Goal: Obtain resource: Download file/media

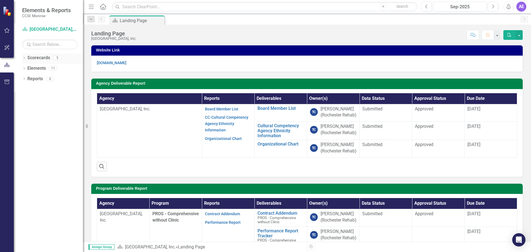
click at [25, 59] on icon "Dropdown" at bounding box center [24, 58] width 4 height 3
click at [28, 68] on icon at bounding box center [27, 68] width 1 height 3
click at [32, 81] on div "Dropdown" at bounding box center [32, 79] width 4 height 5
click at [43, 87] on link "PROS - Comprehensive without Clinic (7340)" at bounding box center [61, 89] width 41 height 6
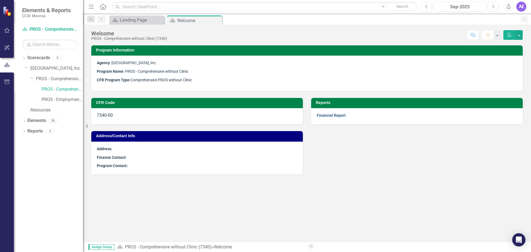
click at [329, 114] on link "Financial Report" at bounding box center [331, 115] width 29 height 4
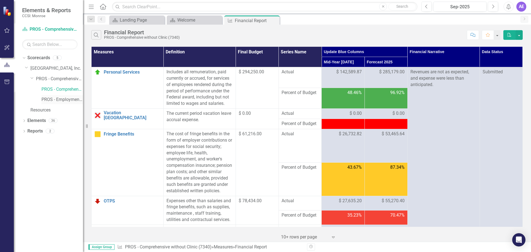
click at [45, 97] on link "PROS - Employment Initiative (8350)" at bounding box center [61, 100] width 41 height 6
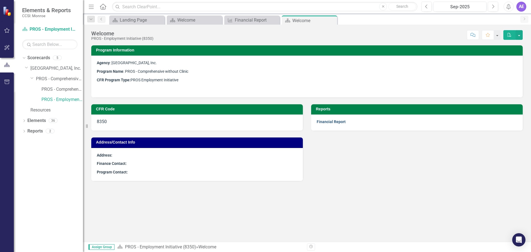
click at [326, 123] on link "Financial Report" at bounding box center [331, 121] width 29 height 4
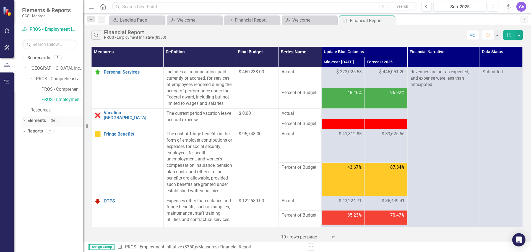
click at [23, 121] on icon "Dropdown" at bounding box center [24, 121] width 4 height 3
click at [25, 154] on div "Dropdown" at bounding box center [24, 152] width 4 height 5
click at [42, 192] on div "Financial Report" at bounding box center [56, 192] width 54 height 5
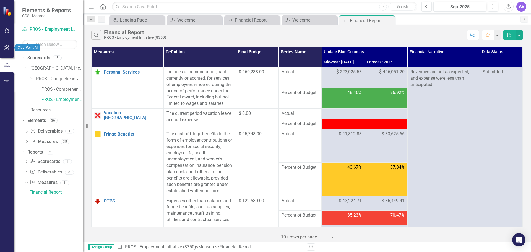
click at [3, 48] on button "button" at bounding box center [7, 48] width 12 height 12
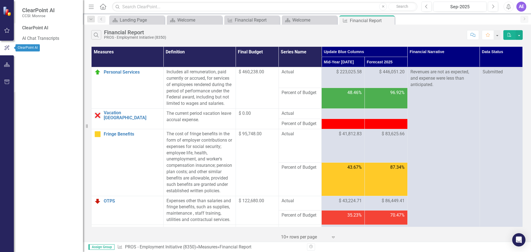
click at [13, 25] on button "button" at bounding box center [7, 31] width 12 height 12
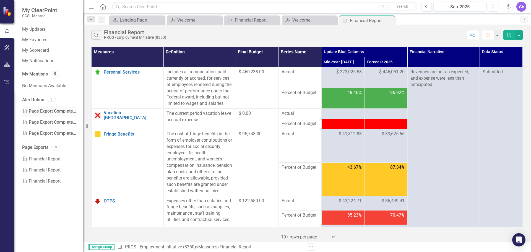
click at [33, 111] on div "Excel Page Export Completed: Financial Report" at bounding box center [49, 111] width 55 height 11
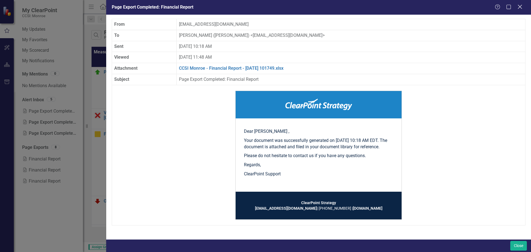
click at [519, 7] on icon "Close" at bounding box center [519, 6] width 7 height 5
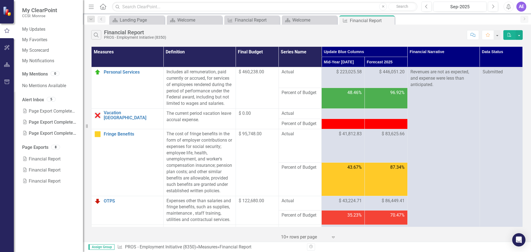
drag, startPoint x: 38, startPoint y: 61, endPoint x: 17, endPoint y: 29, distance: 38.4
click at [17, 29] on div "My Updates My Favorites My Scorecard My Notifications My Mentions 0 No Mentions…" at bounding box center [48, 138] width 69 height 227
click at [33, 158] on link "Excel Financial Report" at bounding box center [49, 158] width 55 height 11
click at [7, 50] on button "button" at bounding box center [7, 48] width 12 height 12
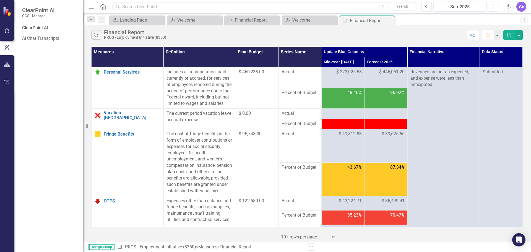
click at [10, 93] on div at bounding box center [7, 137] width 14 height 230
click at [7, 82] on icon "button" at bounding box center [6, 82] width 5 height 4
click at [6, 9] on img at bounding box center [8, 11] width 10 height 10
click at [521, 4] on div "AE" at bounding box center [521, 7] width 10 height 10
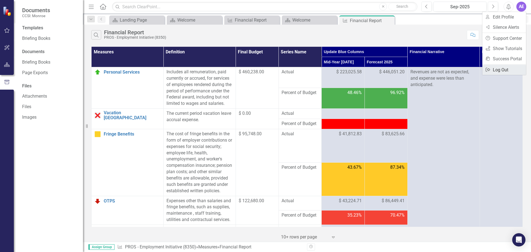
click at [502, 68] on link "Logout Log Out" at bounding box center [504, 70] width 44 height 10
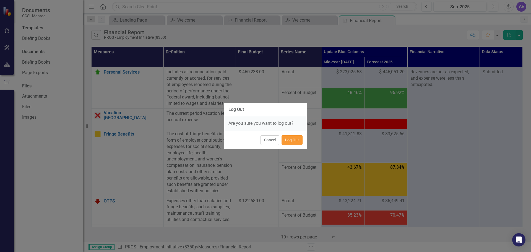
click at [296, 138] on button "Log Out" at bounding box center [292, 140] width 21 height 10
